Goal: Navigation & Orientation: Find specific page/section

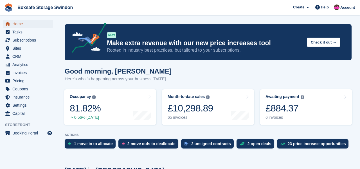
click at [20, 24] on span "Home" at bounding box center [29, 24] width 34 height 8
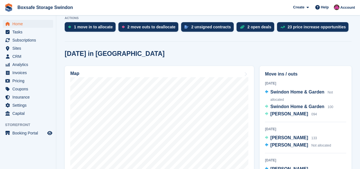
scroll to position [118, 0]
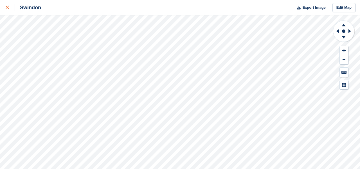
click at [5, 8] on link at bounding box center [7, 7] width 15 height 15
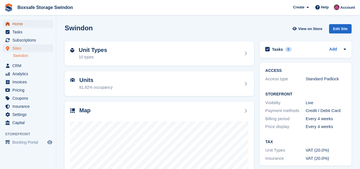
click at [15, 22] on span "Home" at bounding box center [29, 24] width 34 height 8
